Goal: Task Accomplishment & Management: Manage account settings

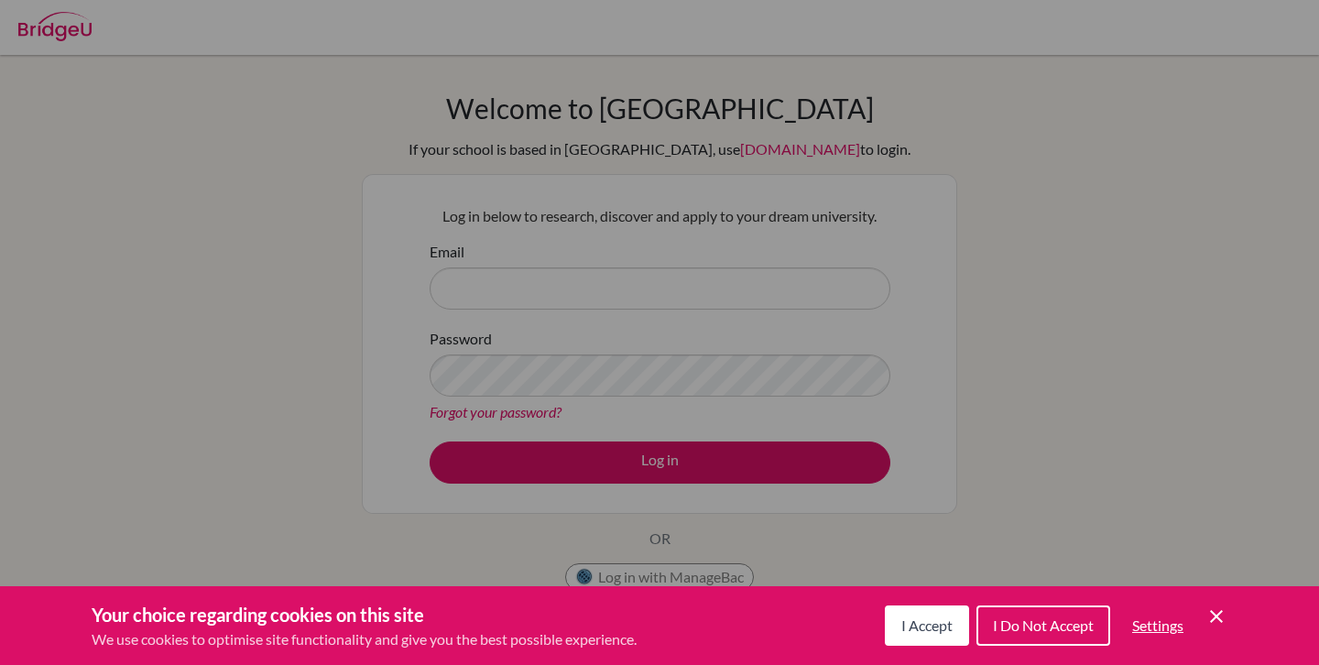
click at [908, 638] on button "I Accept" at bounding box center [927, 625] width 84 height 40
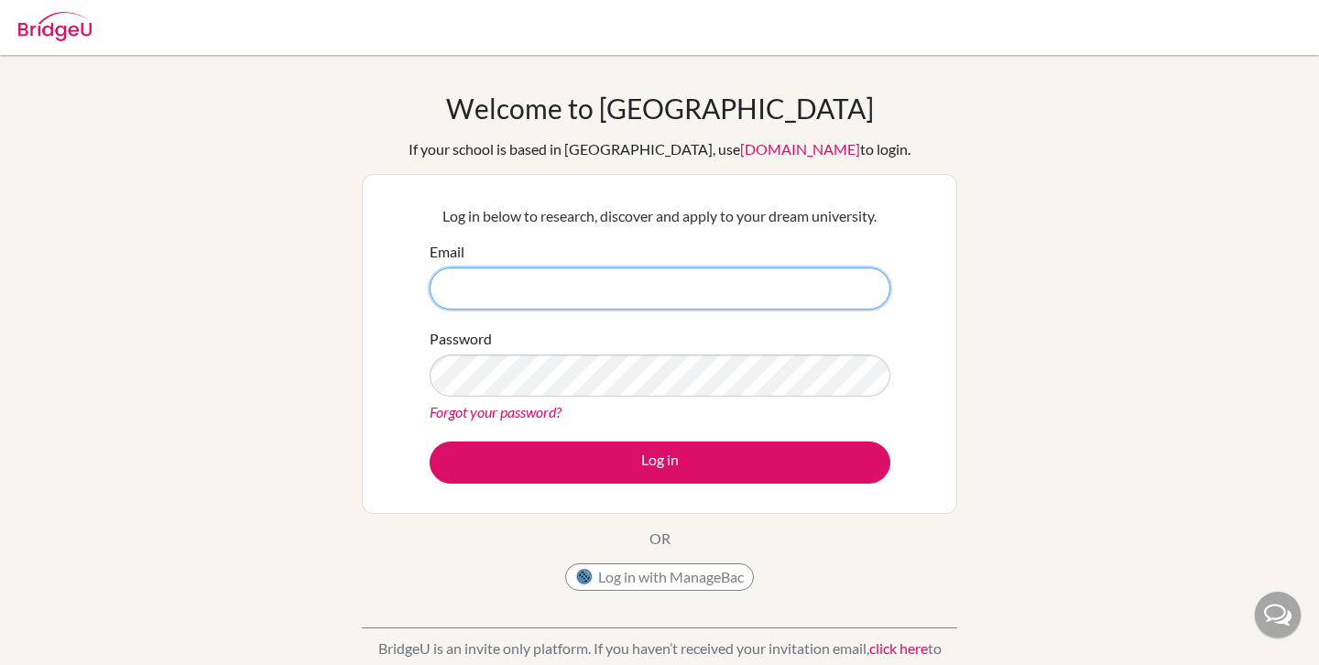
click at [709, 304] on input "Email" at bounding box center [659, 288] width 461 height 42
type input "[EMAIL_ADDRESS][PERSON_NAME][DOMAIN_NAME]"
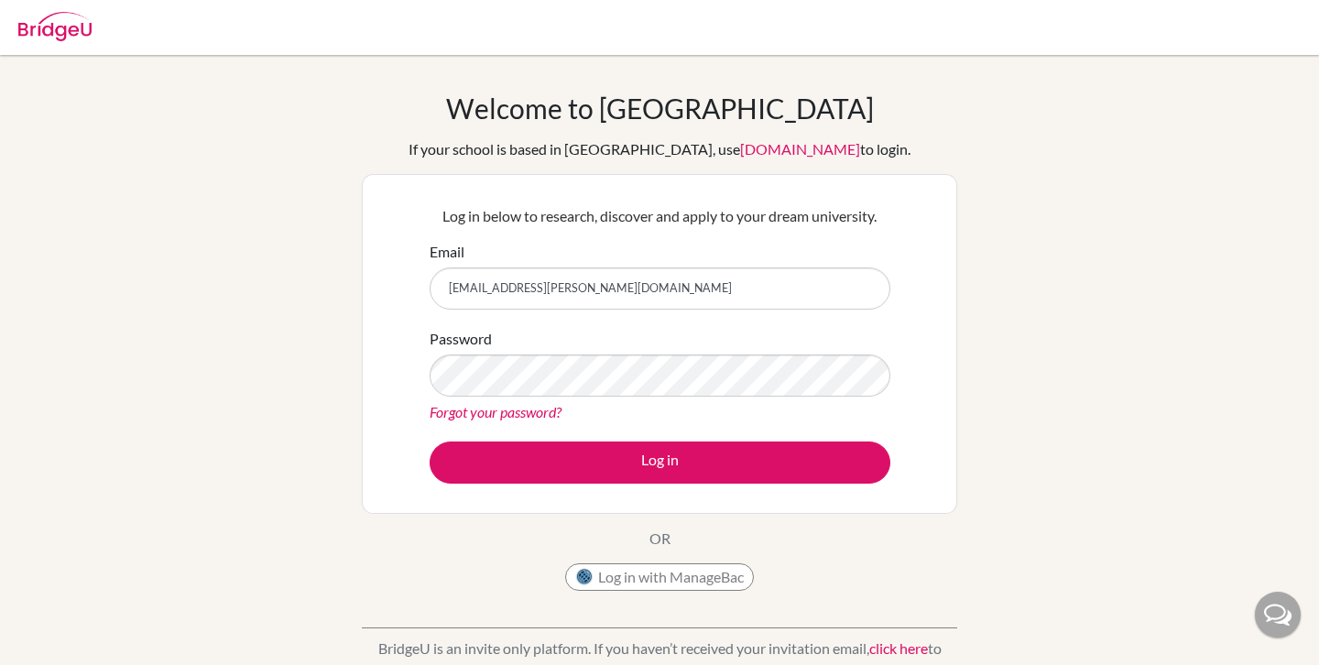
type input "[EMAIL_ADDRESS][PERSON_NAME][DOMAIN_NAME]"
click at [548, 439] on form "Email luka.bishop@students.aobajapan.jp Password Forgot your password? Log in" at bounding box center [659, 362] width 461 height 243
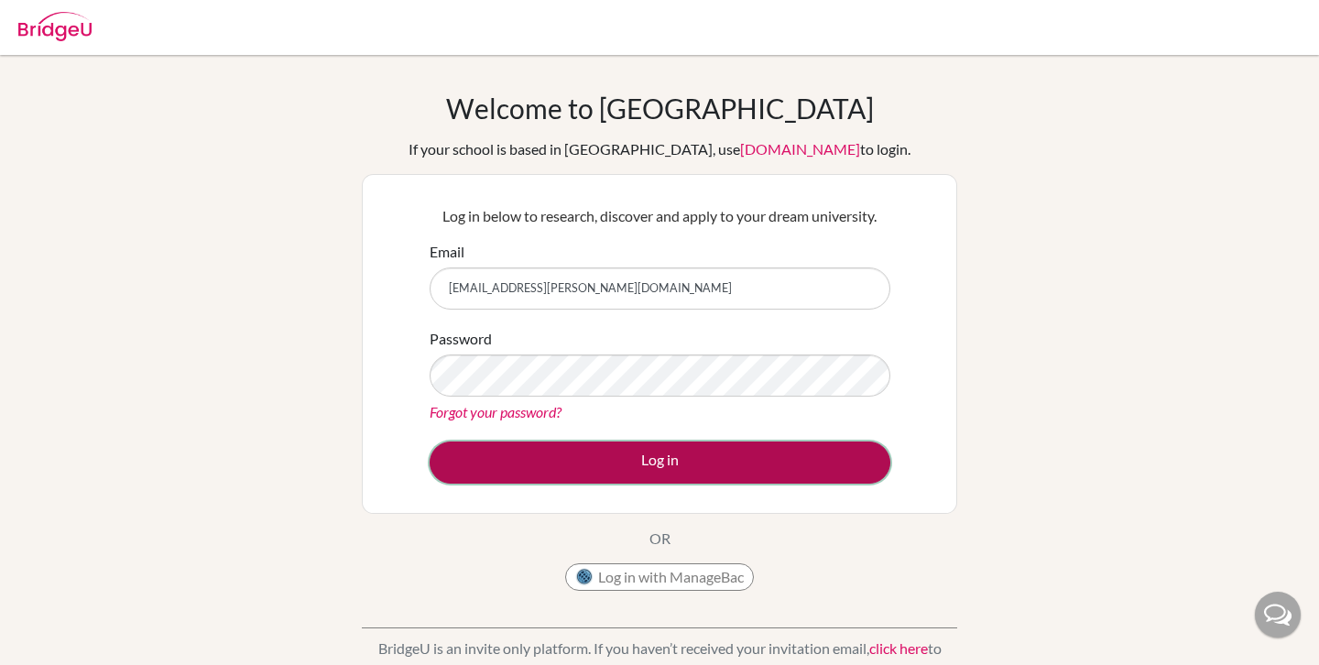
click at [548, 456] on button "Log in" at bounding box center [659, 462] width 461 height 42
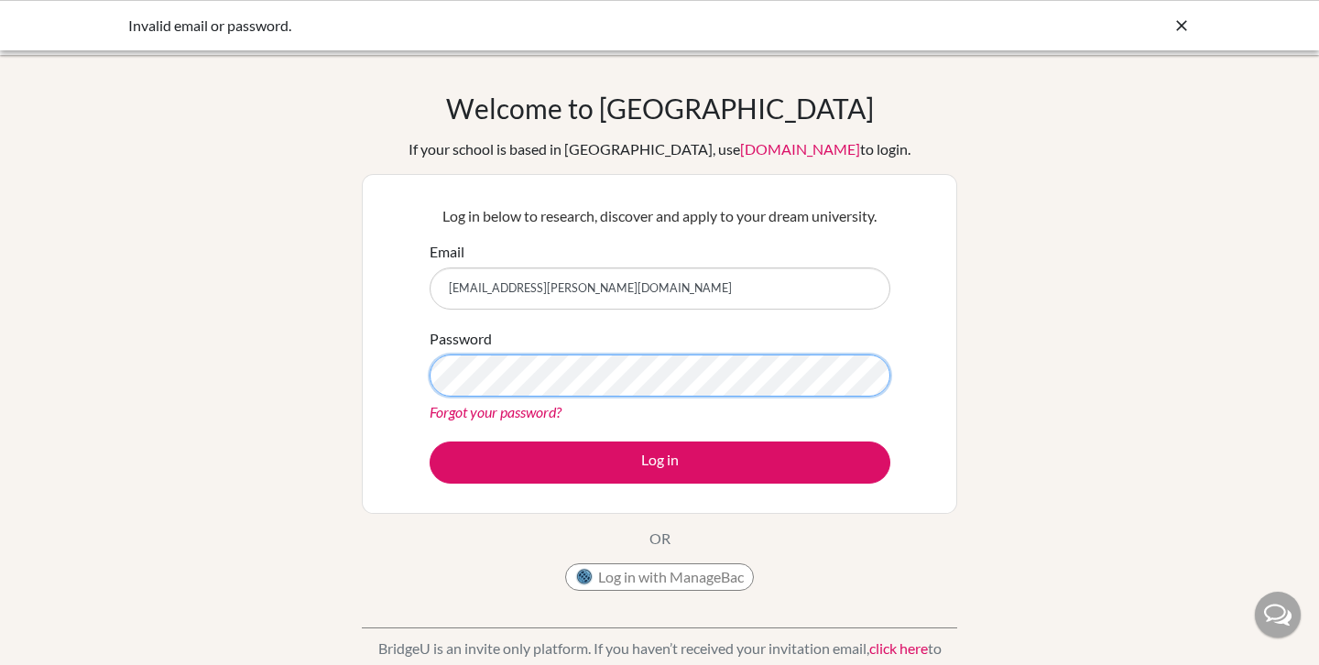
click at [429, 441] on button "Log in" at bounding box center [659, 462] width 461 height 42
click at [528, 418] on link "Forgot your password?" at bounding box center [495, 411] width 132 height 17
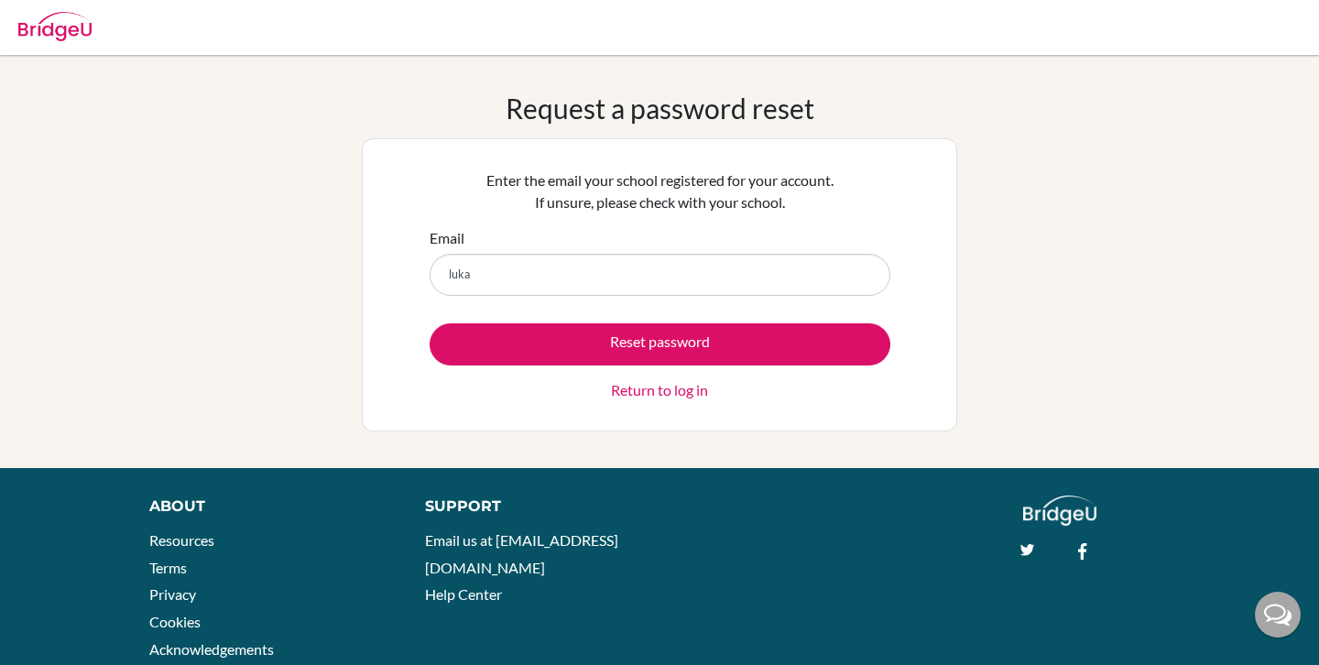
type input "[EMAIL_ADDRESS][PERSON_NAME][DOMAIN_NAME]"
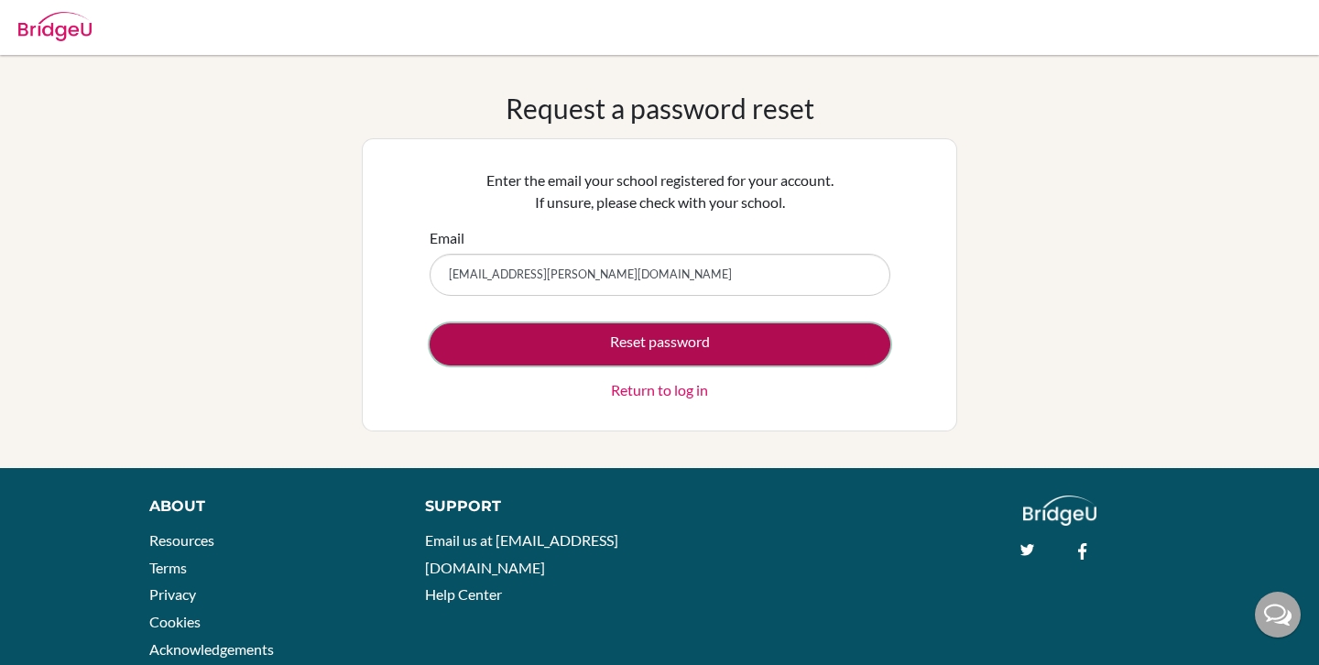
click at [746, 354] on button "Reset password" at bounding box center [659, 344] width 461 height 42
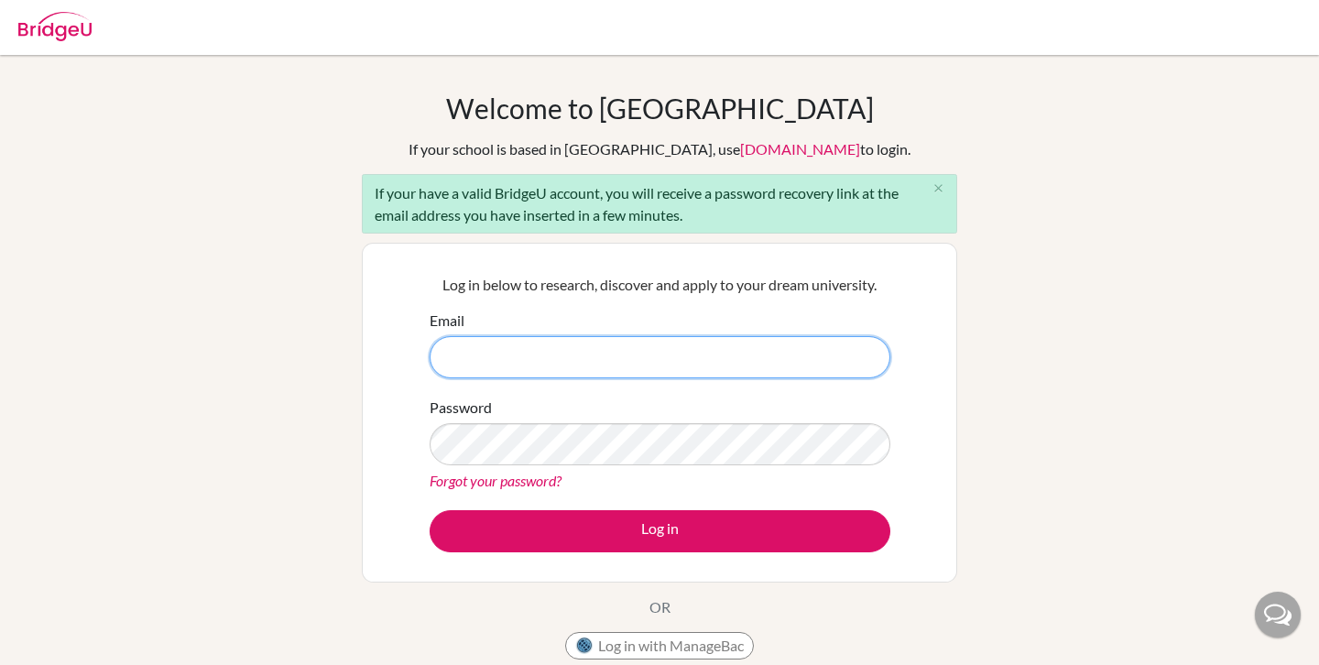
click at [508, 373] on input "Email" at bounding box center [659, 357] width 461 height 42
drag, startPoint x: 489, startPoint y: 363, endPoint x: 384, endPoint y: 363, distance: 105.3
click at [384, 363] on div "Log in below to research, discover and apply to your dream university. Email A0…" at bounding box center [659, 413] width 595 height 340
click at [615, 373] on input "A0" at bounding box center [659, 357] width 461 height 42
type input "A"
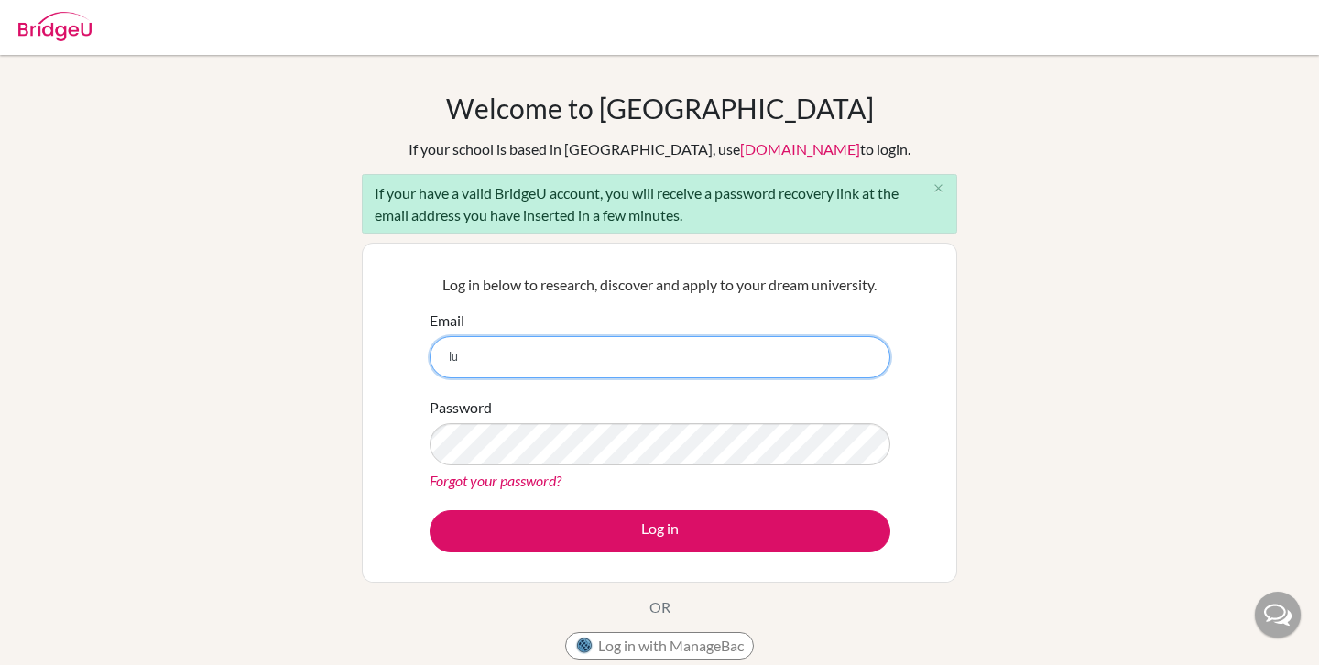
type input "[EMAIL_ADDRESS][PERSON_NAME][DOMAIN_NAME]"
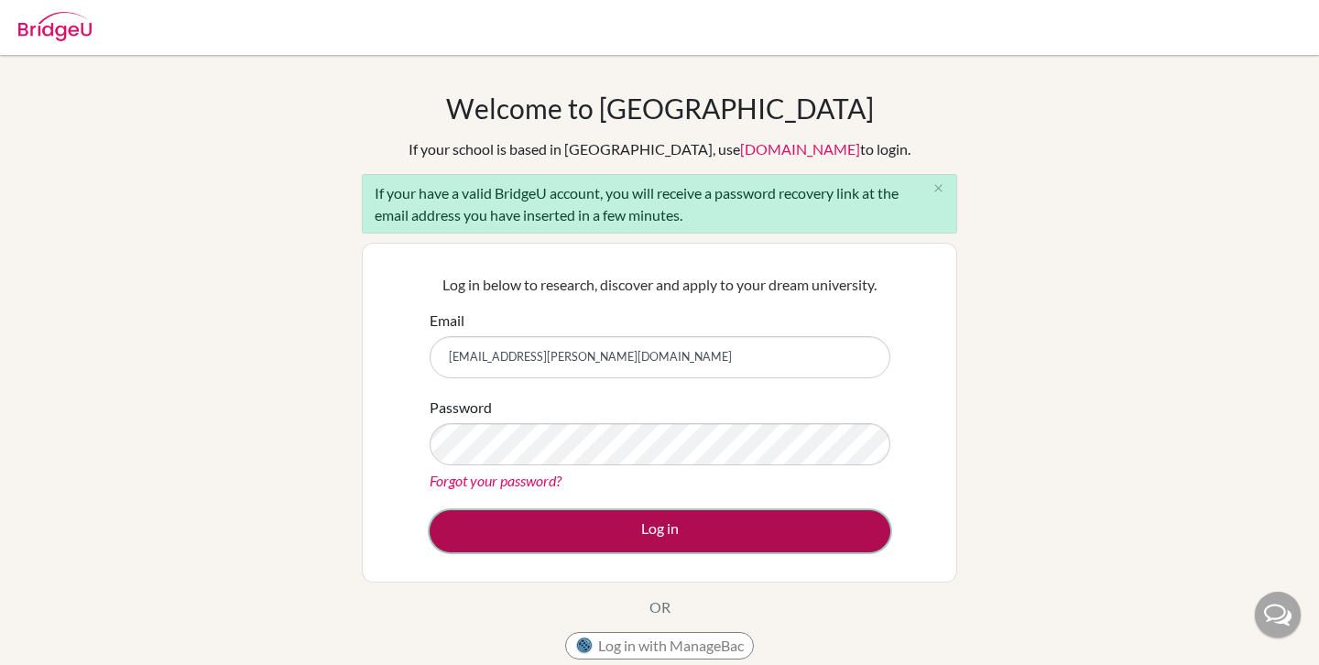
click at [625, 516] on button "Log in" at bounding box center [659, 531] width 461 height 42
